Goal: Task Accomplishment & Management: Manage account settings

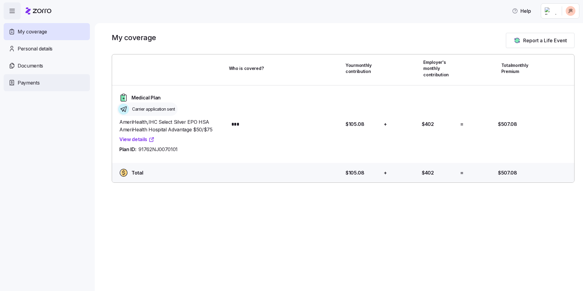
click at [39, 80] on div "Payments" at bounding box center [47, 82] width 86 height 17
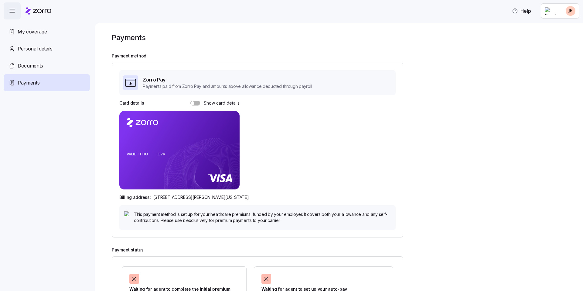
click at [195, 101] on span at bounding box center [197, 103] width 6 height 5
click at [190, 101] on input "Show card details" at bounding box center [190, 101] width 0 height 0
